Goal: Task Accomplishment & Management: Manage account settings

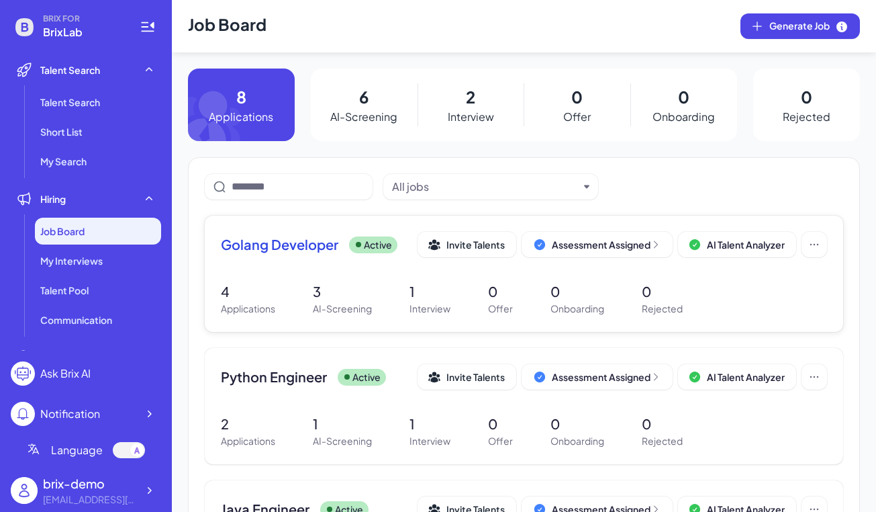
scroll to position [150, 0]
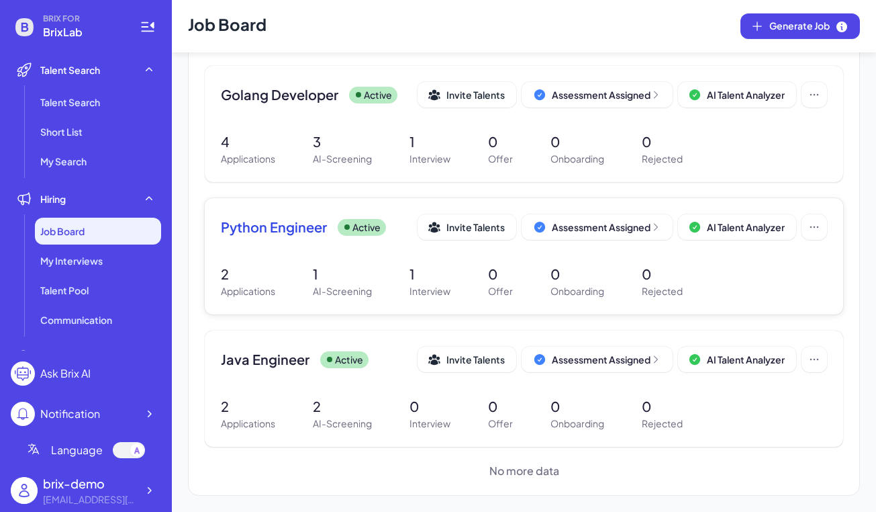
click at [314, 239] on div "Python Engineer Active Invite Talents Assessment Assigned AI Talent Analyzer" at bounding box center [524, 227] width 606 height 26
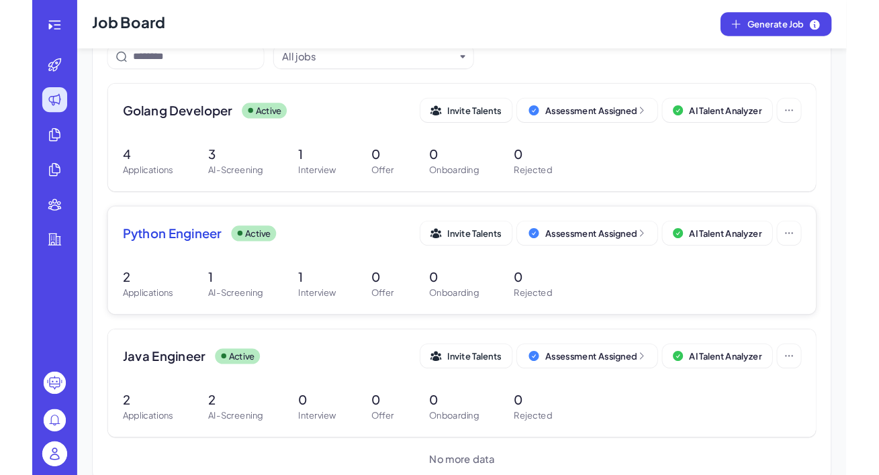
scroll to position [150, 0]
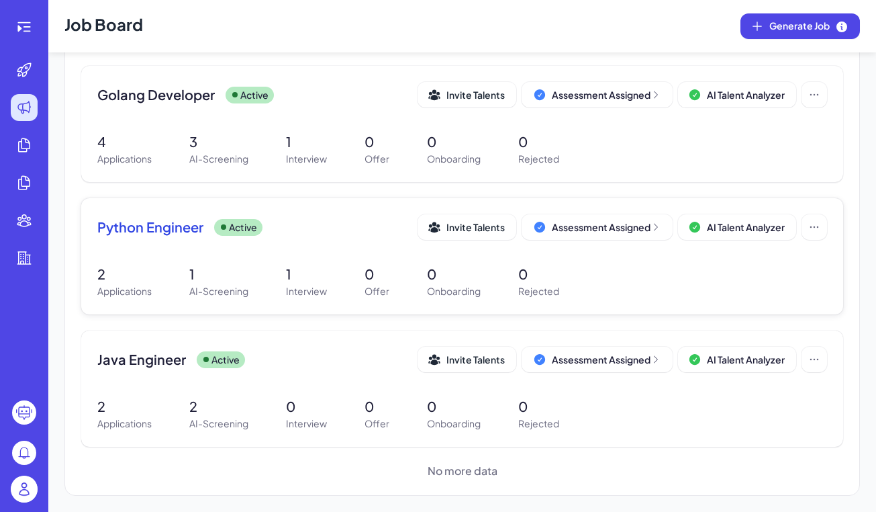
click at [189, 277] on div "2 Applications 1 AI-Screening 1 Interview 0 Offer 0 Onboarding 0 Rejected" at bounding box center [462, 281] width 730 height 34
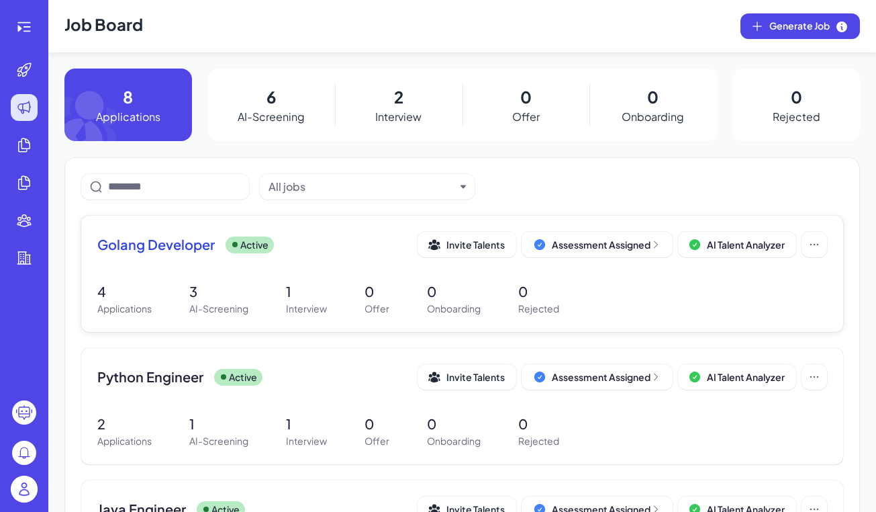
click at [198, 238] on span "Golang Developer" at bounding box center [156, 244] width 118 height 19
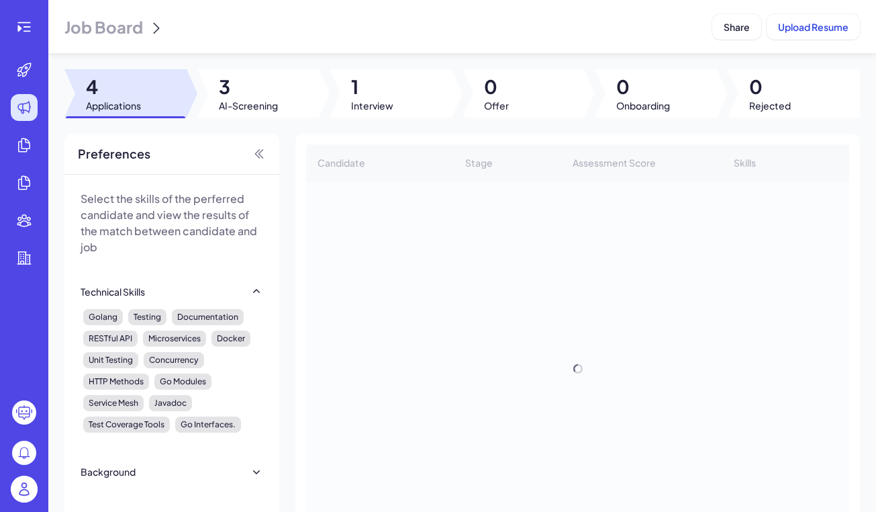
click at [354, 335] on div "Candidate Stage Assessment Score Skills Relative Work Experience Other Skills B…" at bounding box center [577, 368] width 543 height 449
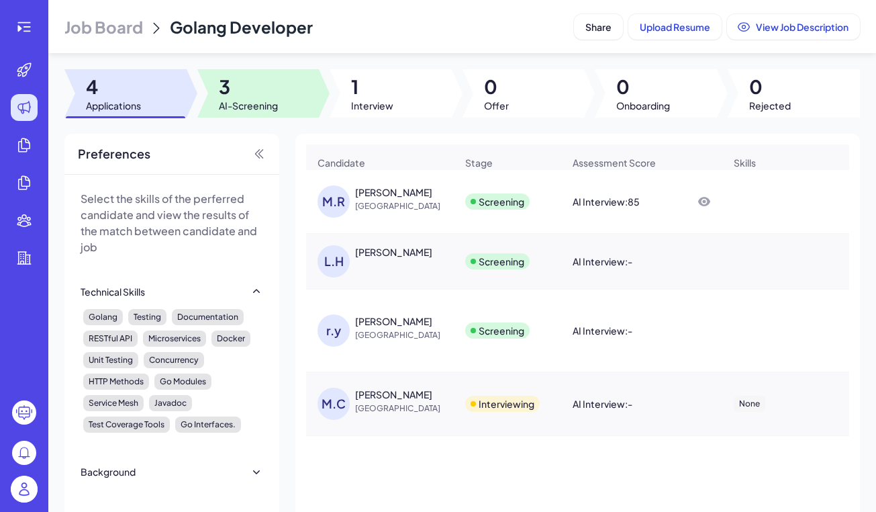
click at [255, 79] on span "3" at bounding box center [248, 87] width 59 height 24
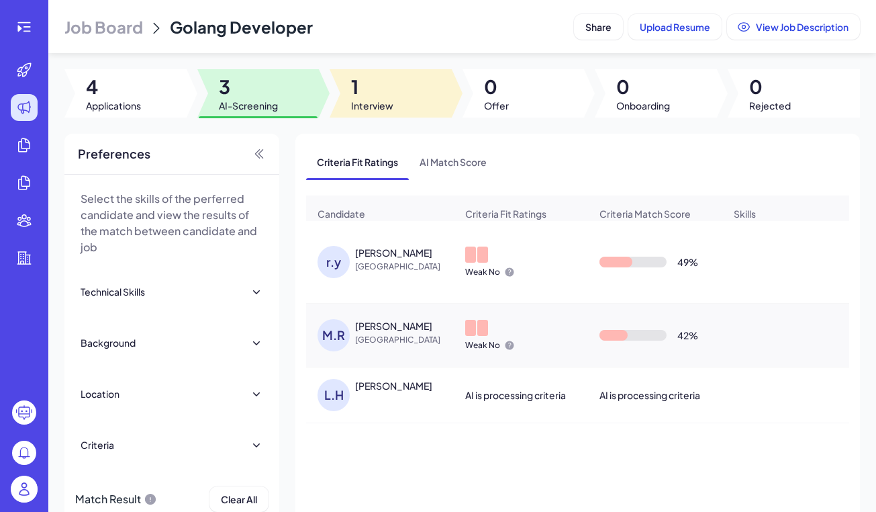
click at [374, 93] on span "1" at bounding box center [372, 87] width 42 height 24
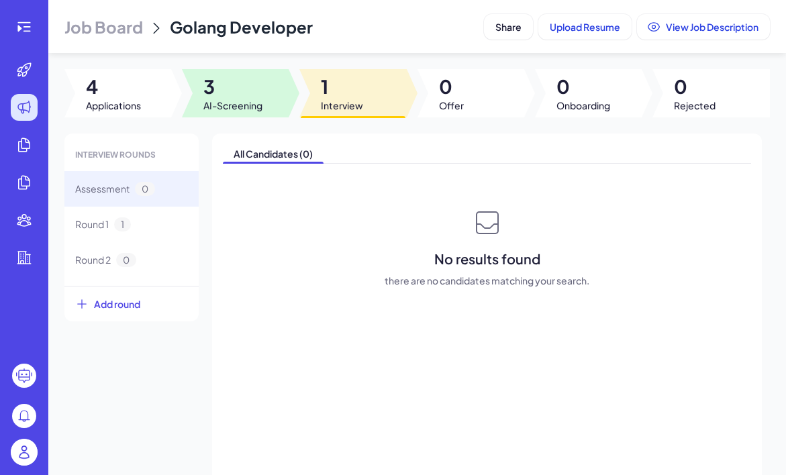
click at [277, 79] on div at bounding box center [235, 93] width 107 height 48
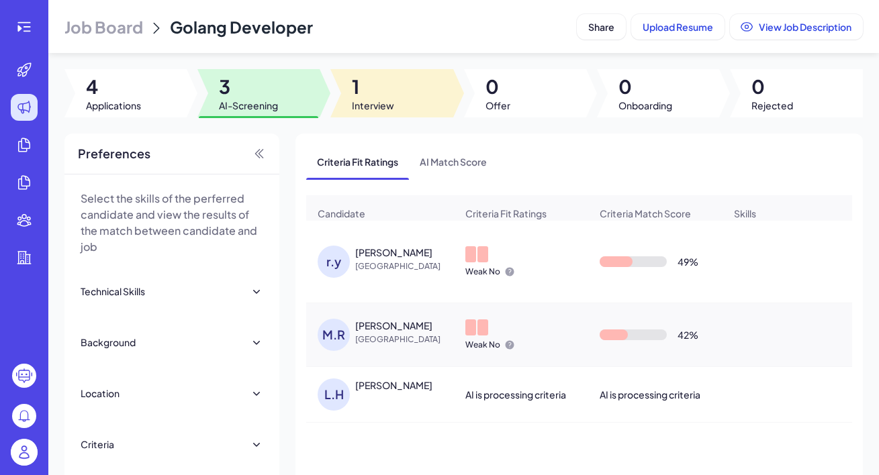
click at [420, 87] on div at bounding box center [391, 93] width 122 height 48
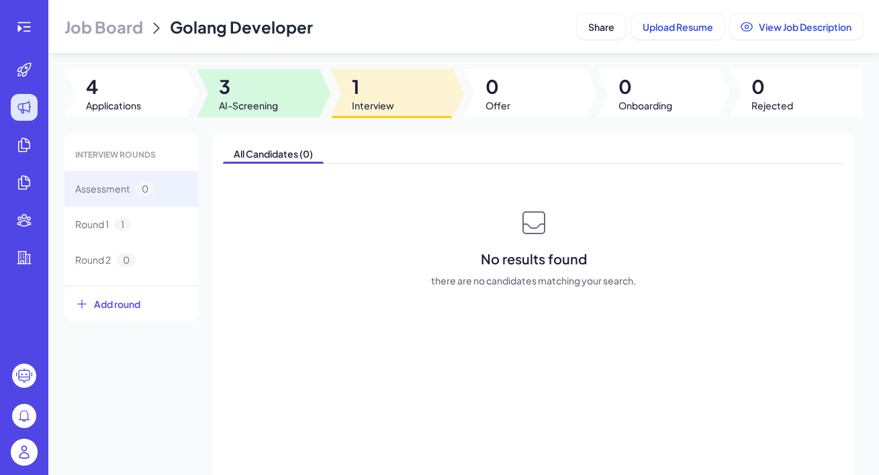
click at [283, 103] on div at bounding box center [258, 93] width 122 height 48
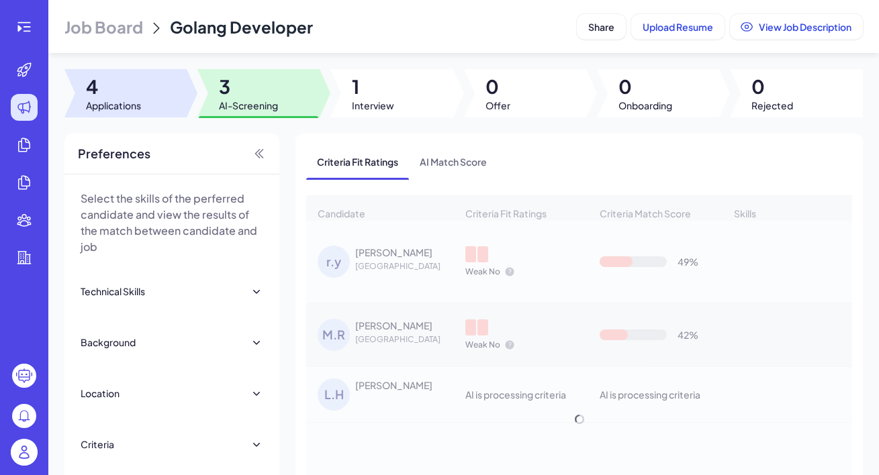
click at [189, 101] on div at bounding box center [192, 93] width 11 height 48
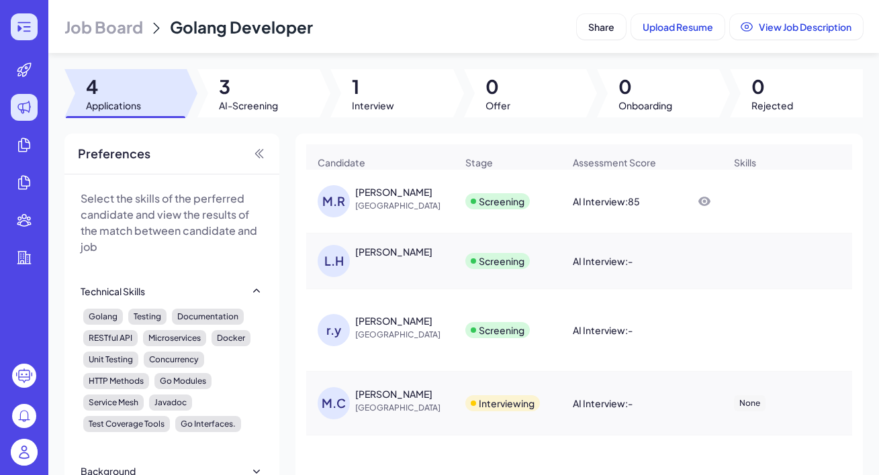
click at [32, 27] on icon at bounding box center [24, 27] width 16 height 16
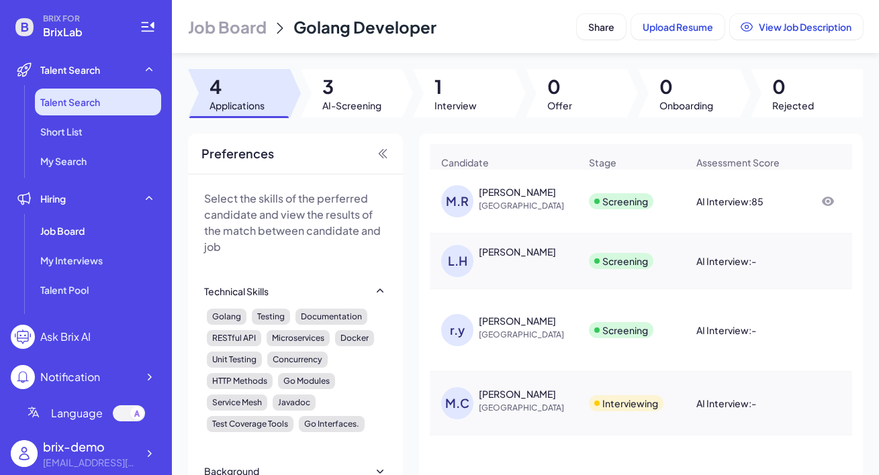
click at [111, 107] on li "Talent Search" at bounding box center [98, 102] width 126 height 27
